Goal: Find contact information: Find contact information

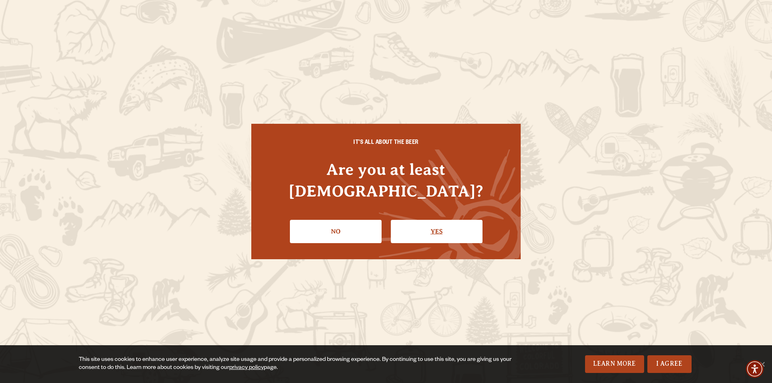
click at [433, 223] on link "Yes" at bounding box center [437, 231] width 92 height 23
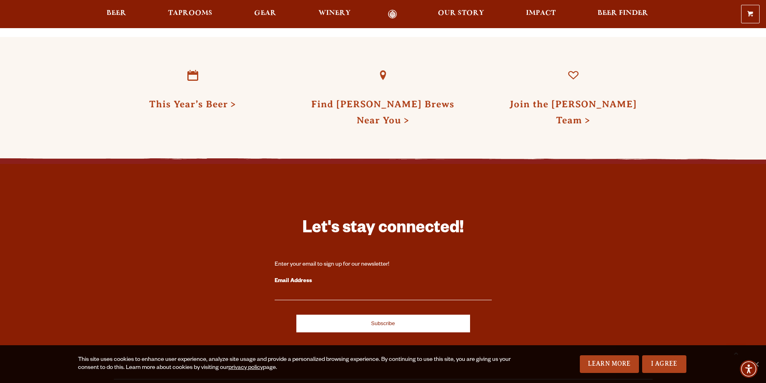
scroll to position [2170, 0]
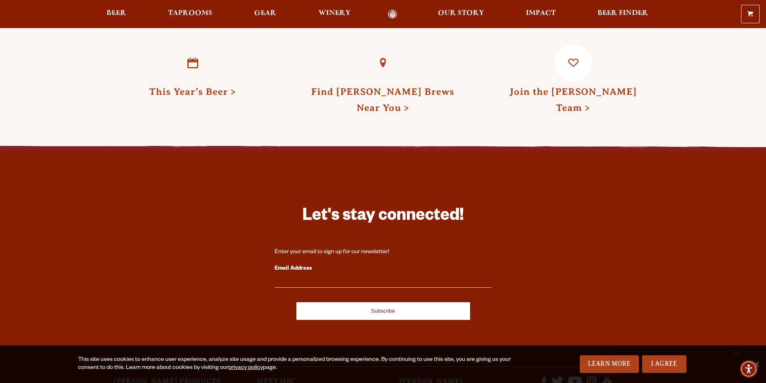
click at [566, 86] on link "Join the [PERSON_NAME] Team" at bounding box center [572, 99] width 127 height 27
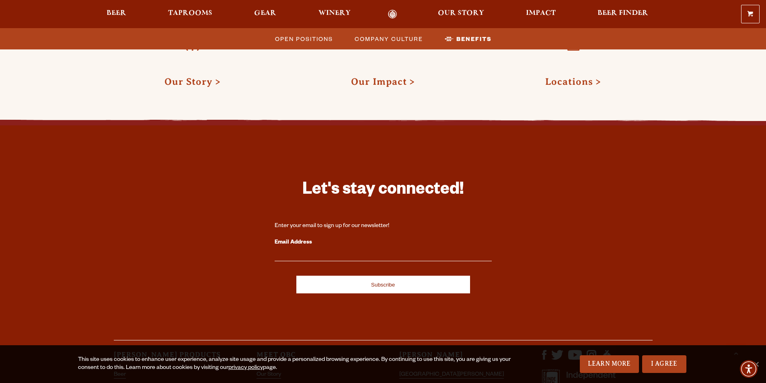
scroll to position [1483, 0]
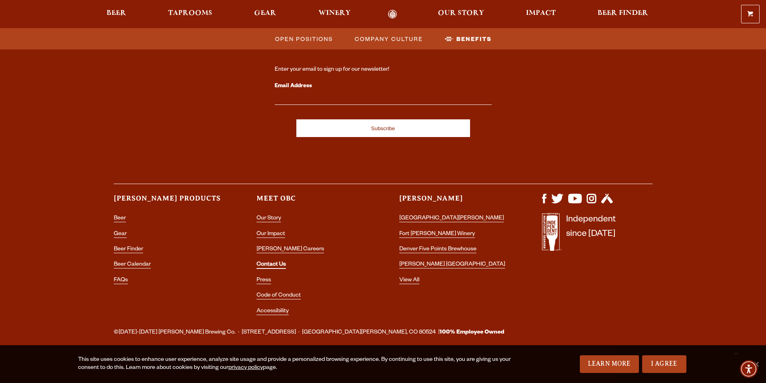
click at [270, 262] on link "Contact Us" at bounding box center [270, 265] width 29 height 7
